Goal: Information Seeking & Learning: Learn about a topic

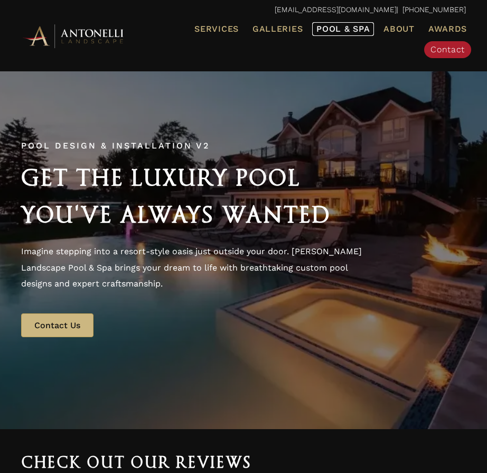
click at [344, 29] on span "Pool & Spa" at bounding box center [342, 29] width 53 height 10
